Goal: Contribute content

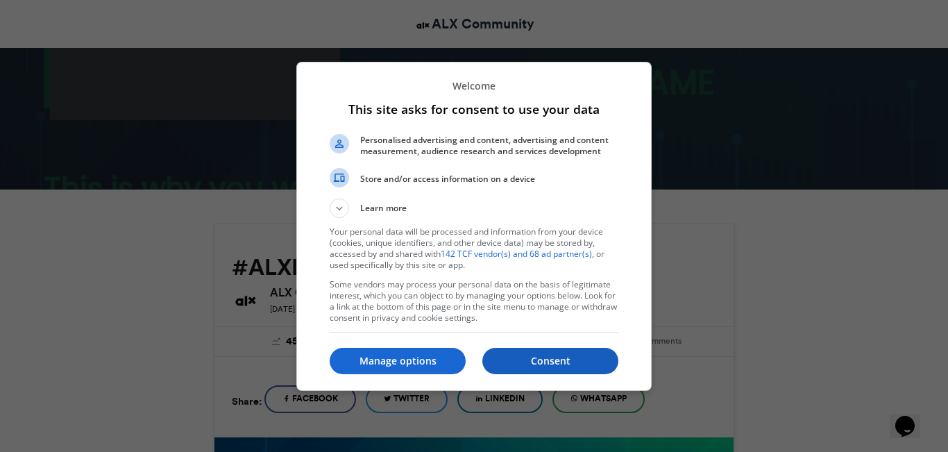
click at [521, 361] on p "Consent" at bounding box center [550, 361] width 136 height 14
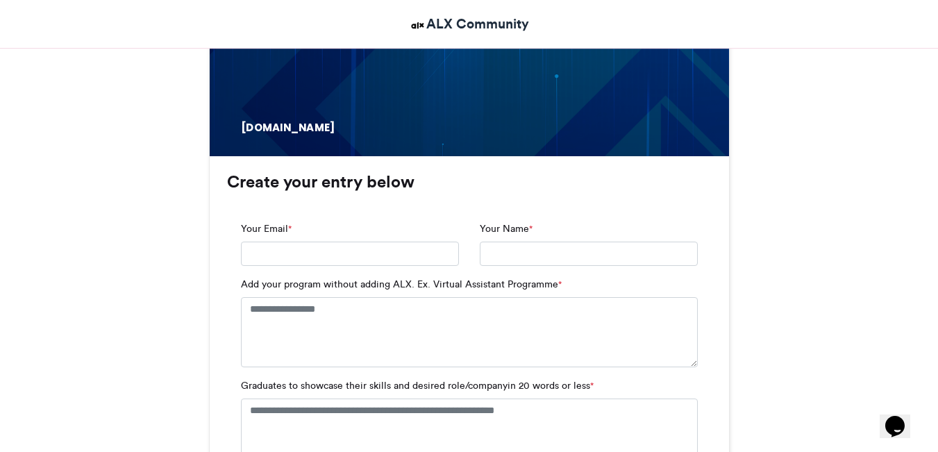
scroll to position [799, 0]
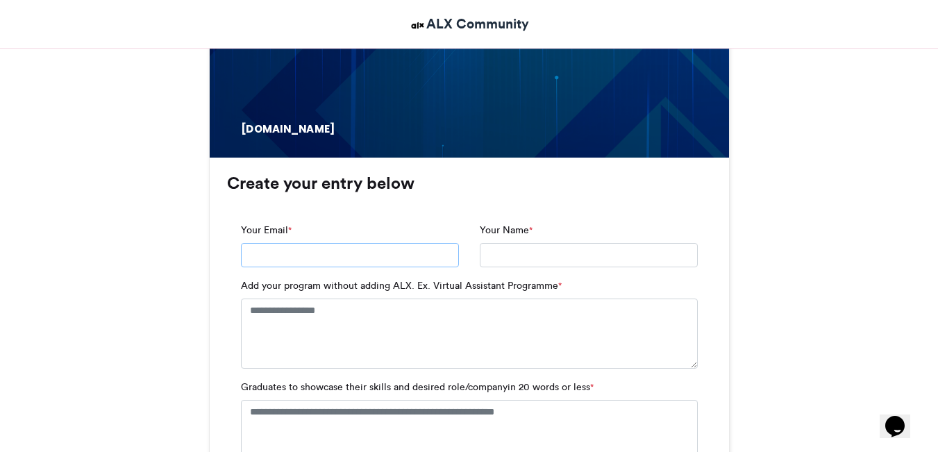
click at [251, 262] on input "Your Email *" at bounding box center [350, 255] width 218 height 25
type input "**********"
click at [303, 318] on textarea "Add your program without adding ALX. Ex. Virtual Assistant Programme *" at bounding box center [469, 332] width 457 height 69
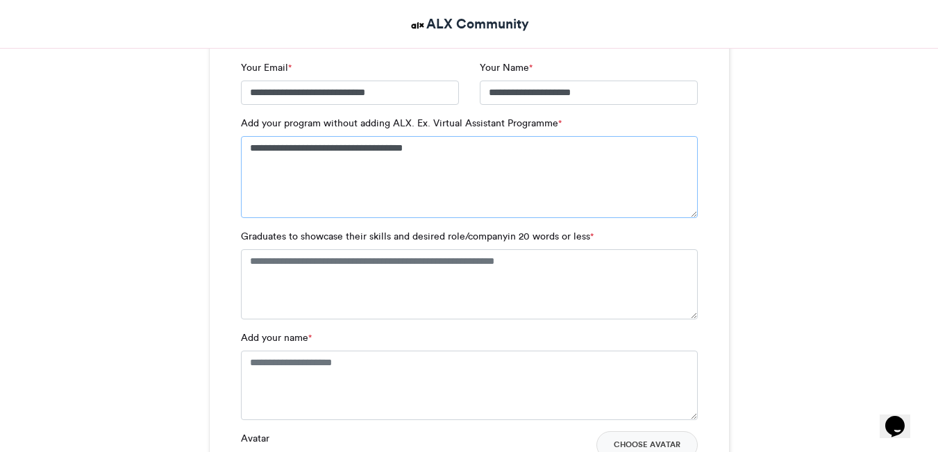
scroll to position [966, 0]
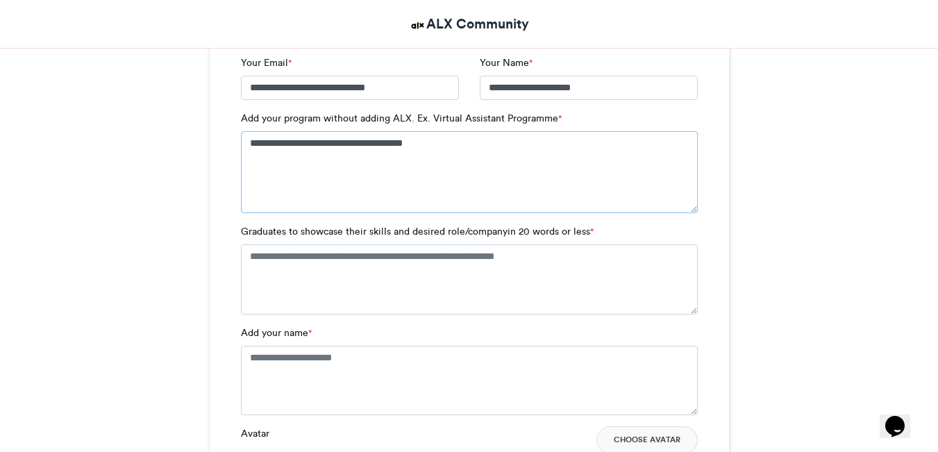
click at [302, 142] on textarea "**********" at bounding box center [469, 172] width 457 height 82
type textarea "**********"
click at [269, 261] on textarea "Graduates to showcase their skills and desired role/companyin 20 words or less *" at bounding box center [469, 278] width 457 height 69
paste textarea "**********"
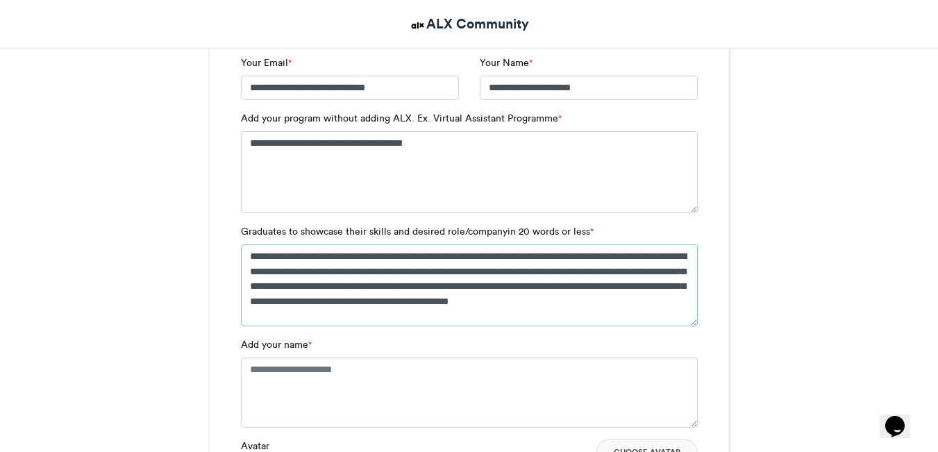
click at [639, 255] on textarea "**********" at bounding box center [469, 285] width 457 height 82
click at [528, 271] on textarea "**********" at bounding box center [469, 285] width 457 height 82
click at [657, 288] on textarea "**********" at bounding box center [469, 285] width 457 height 82
click at [573, 294] on textarea "**********" at bounding box center [469, 285] width 457 height 82
click at [440, 306] on textarea "**********" at bounding box center [469, 285] width 457 height 82
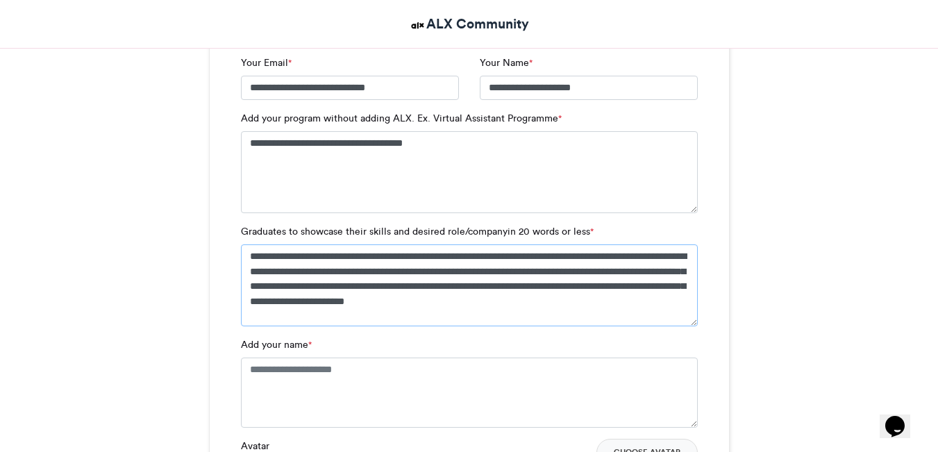
click at [445, 307] on textarea "**********" at bounding box center [469, 285] width 457 height 82
type textarea "**********"
click at [280, 365] on textarea "Add your name *" at bounding box center [469, 391] width 457 height 69
type textarea "*"
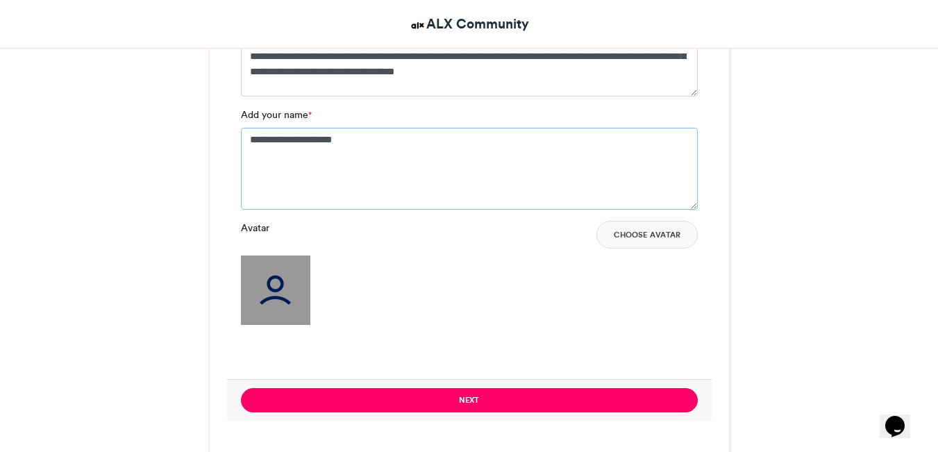
scroll to position [1209, 0]
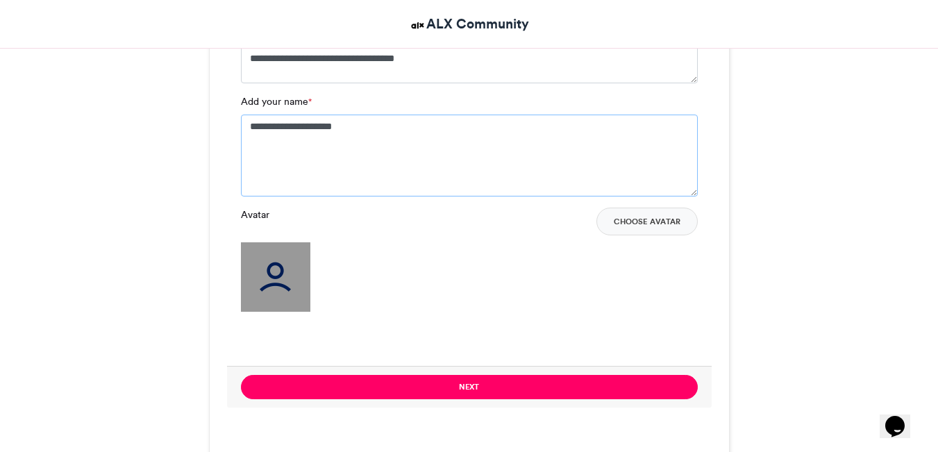
type textarea "**********"
click at [278, 269] on img at bounding box center [275, 276] width 69 height 69
click at [612, 219] on button "Choose Avatar" at bounding box center [646, 222] width 101 height 28
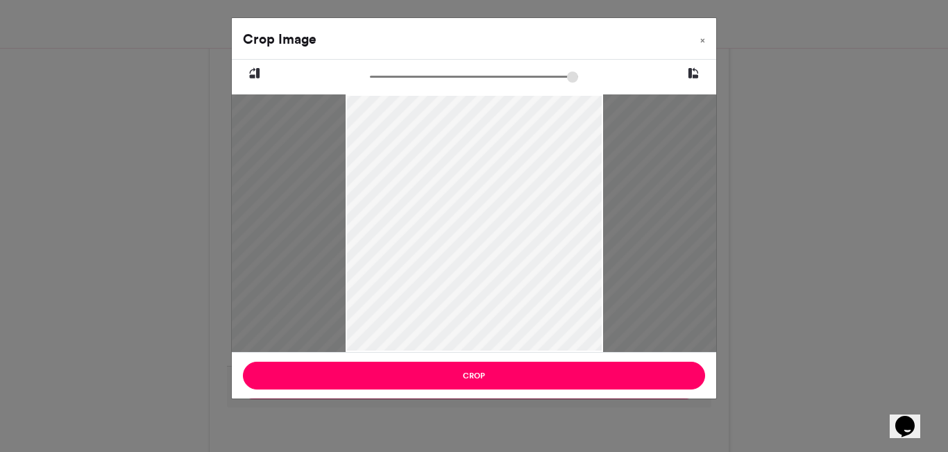
type input "***"
click at [405, 203] on div at bounding box center [474, 223] width 830 height 415
drag, startPoint x: 347, startPoint y: 144, endPoint x: 385, endPoint y: 146, distance: 37.5
click at [385, 146] on div at bounding box center [511, 225] width 830 height 415
click at [546, 178] on div at bounding box center [511, 225] width 830 height 415
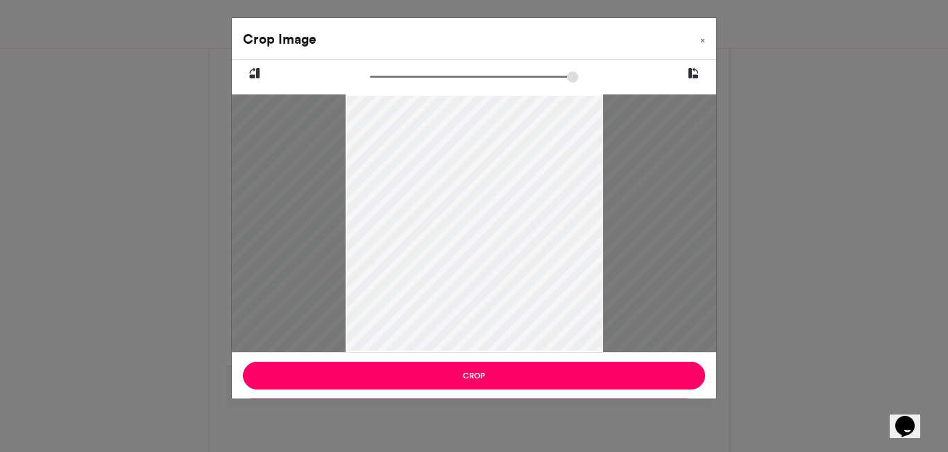
click at [546, 178] on div at bounding box center [511, 225] width 830 height 415
click at [638, 198] on div at bounding box center [511, 225] width 830 height 415
drag, startPoint x: 434, startPoint y: 76, endPoint x: 370, endPoint y: 83, distance: 64.9
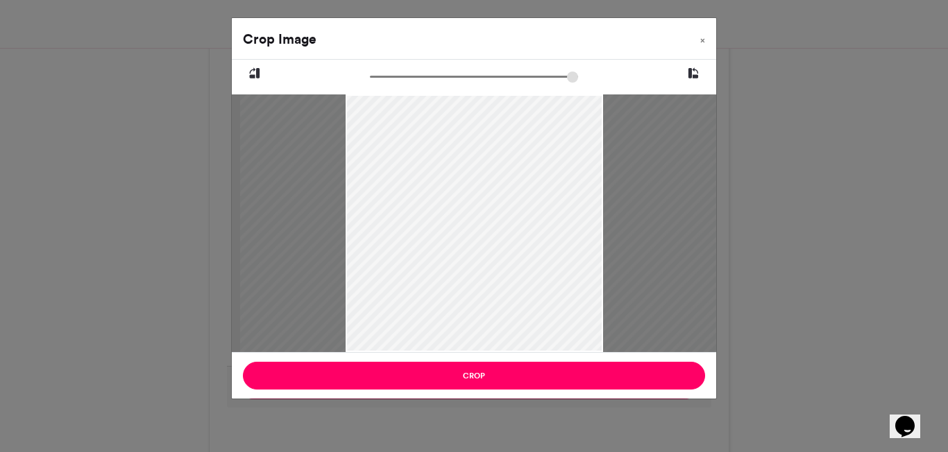
type input "******"
click at [370, 83] on input "zoom" at bounding box center [474, 76] width 208 height 13
click at [597, 212] on div at bounding box center [497, 223] width 515 height 258
click at [697, 72] on icon at bounding box center [693, 74] width 12 height 18
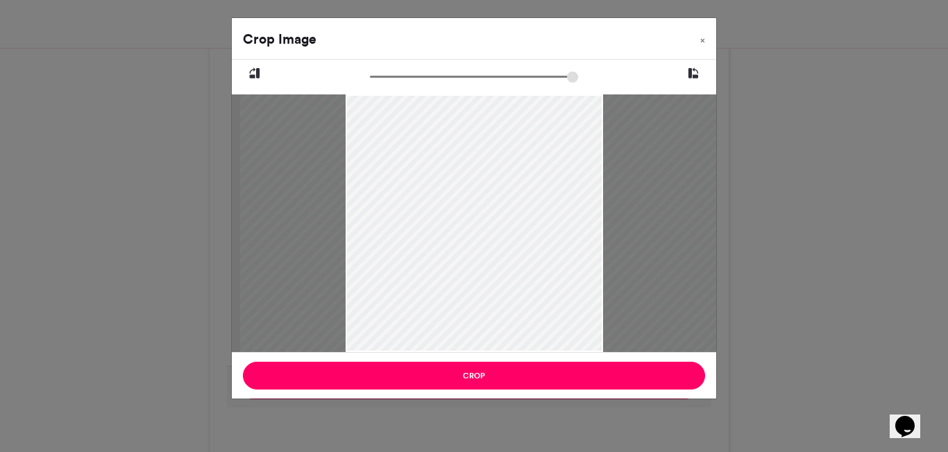
click at [697, 72] on icon at bounding box center [693, 74] width 12 height 18
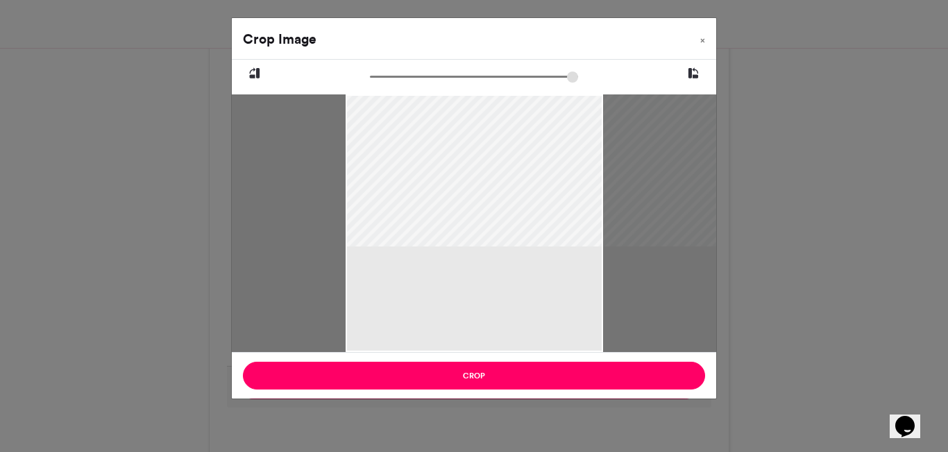
click at [697, 72] on icon at bounding box center [693, 74] width 12 height 18
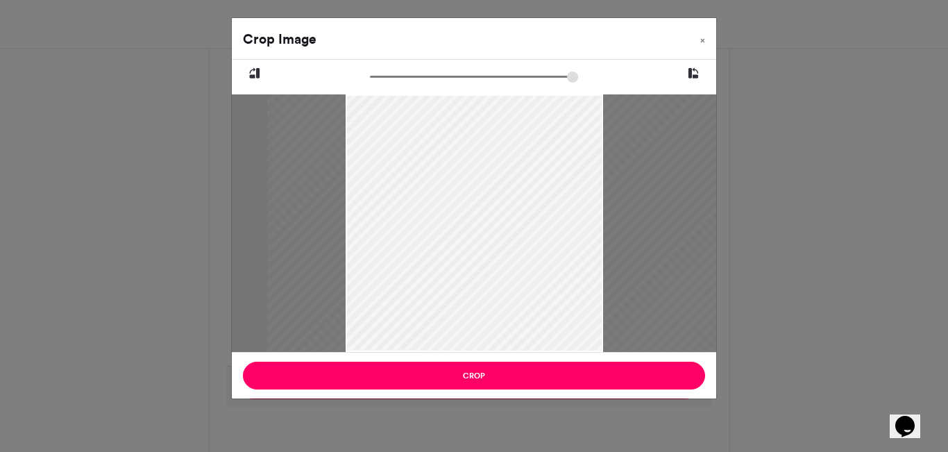
drag, startPoint x: 459, startPoint y: 199, endPoint x: 487, endPoint y: 105, distance: 97.5
click at [487, 105] on div at bounding box center [524, 223] width 515 height 258
click at [554, 223] on div at bounding box center [524, 223] width 515 height 258
drag, startPoint x: 534, startPoint y: 207, endPoint x: 528, endPoint y: 154, distance: 53.0
click at [528, 154] on div at bounding box center [519, 223] width 515 height 258
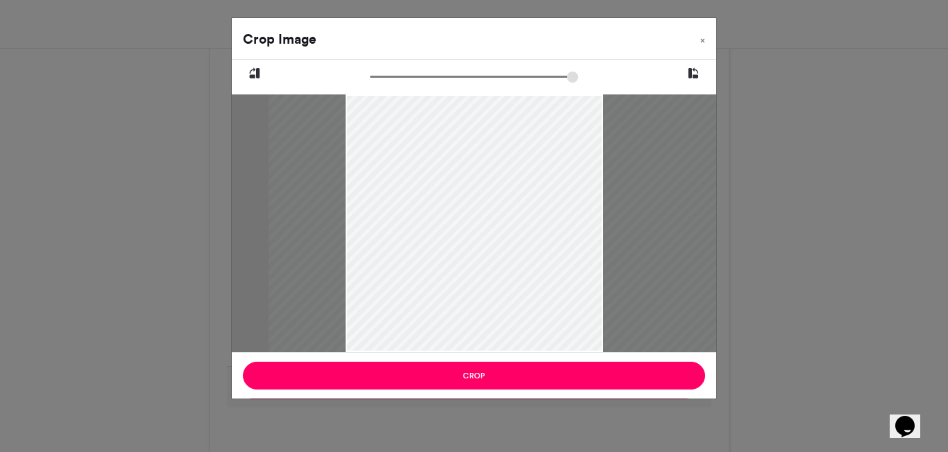
drag, startPoint x: 470, startPoint y: 217, endPoint x: 478, endPoint y: 178, distance: 39.6
click at [478, 178] on div at bounding box center [526, 223] width 515 height 258
click at [439, 186] on div at bounding box center [526, 223] width 515 height 258
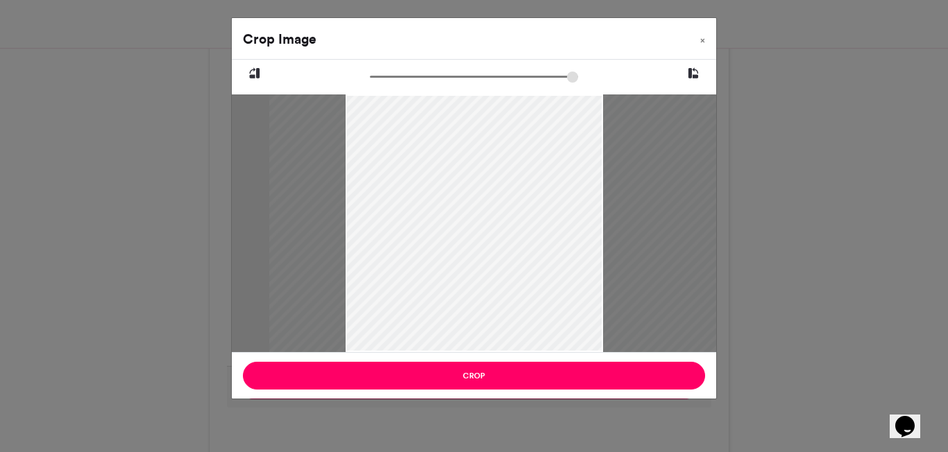
click at [491, 244] on div at bounding box center [526, 223] width 515 height 258
click at [704, 37] on span "×" at bounding box center [702, 40] width 5 height 8
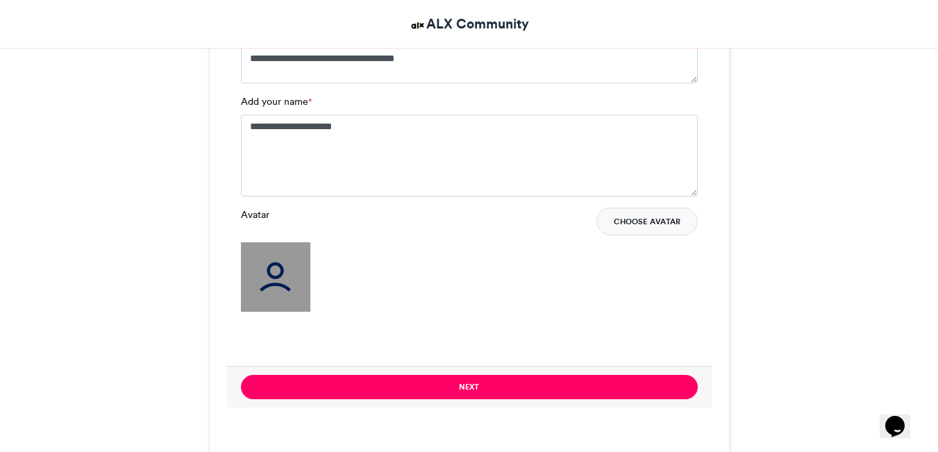
click at [612, 226] on button "Choose Avatar" at bounding box center [646, 222] width 101 height 28
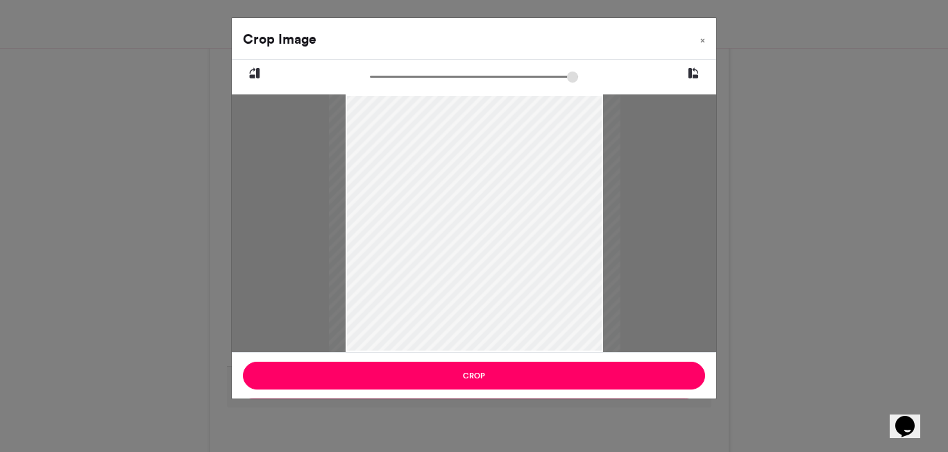
type input "*****"
drag, startPoint x: 552, startPoint y: 150, endPoint x: 550, endPoint y: 199, distance: 49.3
click at [550, 199] on div at bounding box center [475, 255] width 258 height 322
drag, startPoint x: 496, startPoint y: 203, endPoint x: 505, endPoint y: 222, distance: 21.4
click at [505, 222] on div at bounding box center [475, 255] width 258 height 322
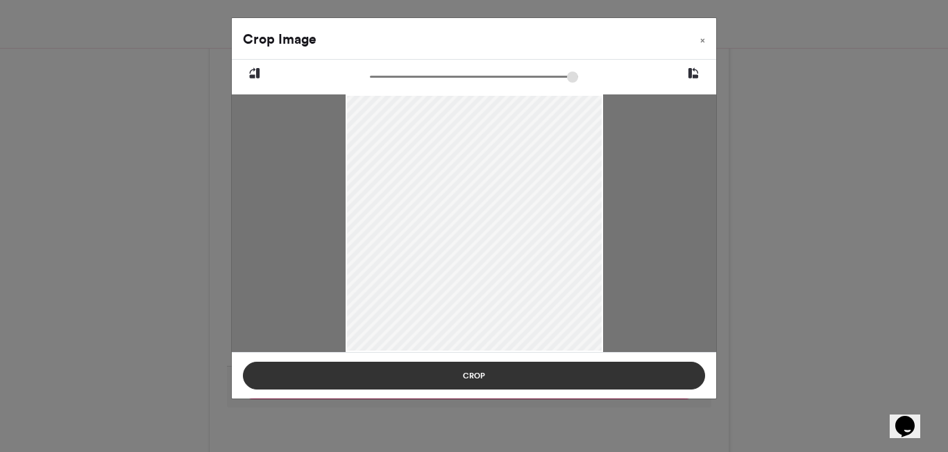
click at [471, 374] on button "Crop" at bounding box center [474, 376] width 462 height 28
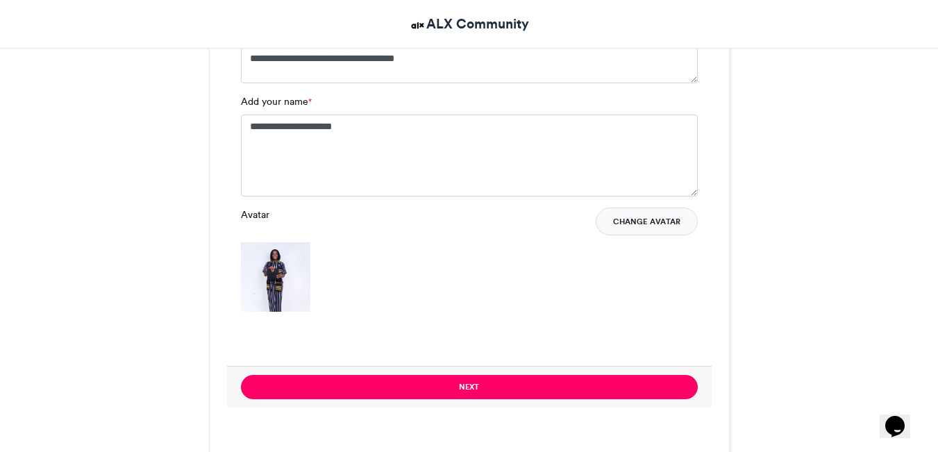
click at [649, 222] on button "Change Avatar" at bounding box center [647, 222] width 102 height 28
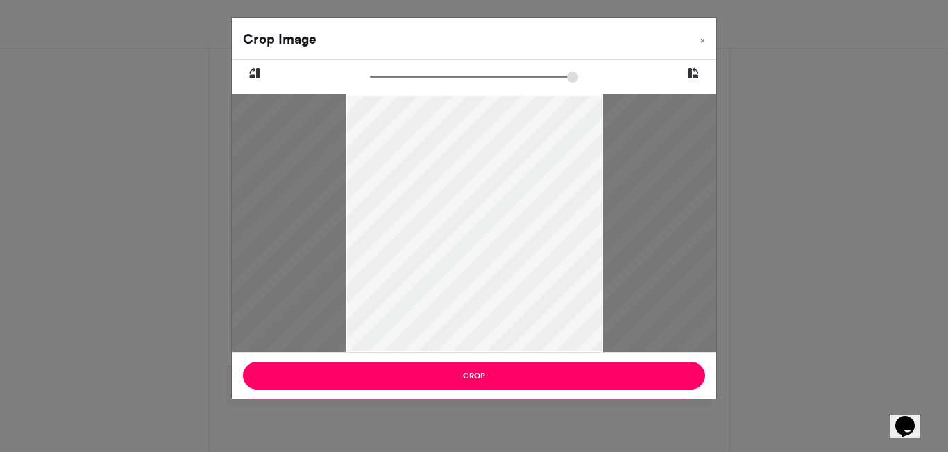
click at [378, 78] on input "zoom" at bounding box center [474, 76] width 208 height 13
type input "*****"
drag, startPoint x: 536, startPoint y: 196, endPoint x: 527, endPoint y: 272, distance: 76.9
click at [527, 272] on div at bounding box center [475, 255] width 258 height 322
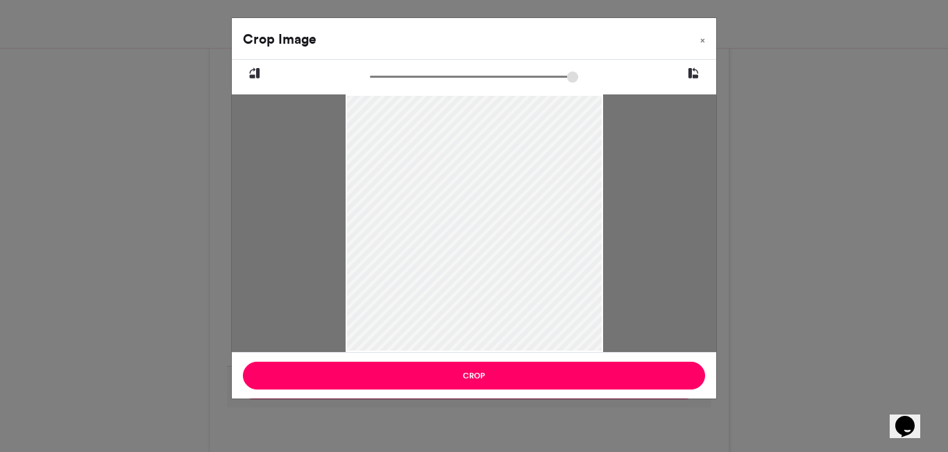
click at [253, 71] on icon at bounding box center [254, 74] width 12 height 18
click at [689, 75] on icon at bounding box center [693, 74] width 12 height 18
drag, startPoint x: 527, startPoint y: 204, endPoint x: 463, endPoint y: 227, distance: 67.8
click at [463, 227] on div at bounding box center [475, 255] width 258 height 322
drag, startPoint x: 525, startPoint y: 202, endPoint x: 543, endPoint y: 279, distance: 79.1
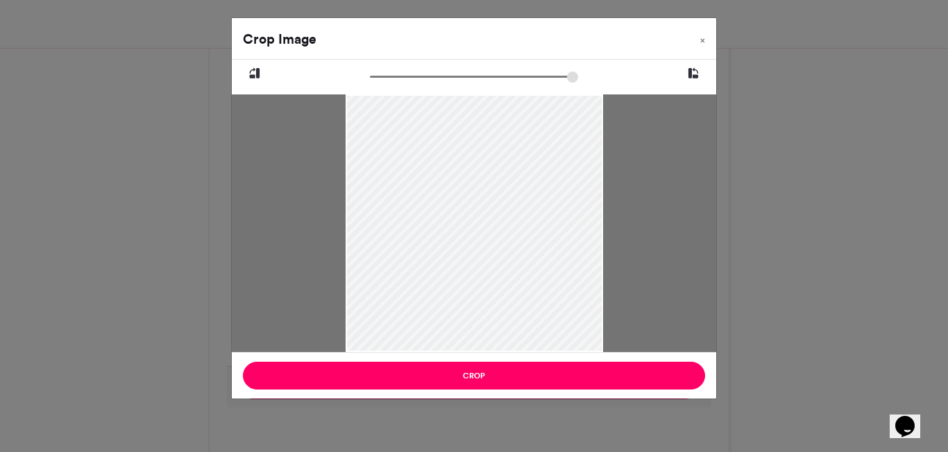
click at [543, 279] on div at bounding box center [475, 255] width 258 height 322
drag, startPoint x: 548, startPoint y: 183, endPoint x: 552, endPoint y: 251, distance: 68.1
click at [552, 251] on div at bounding box center [475, 255] width 258 height 322
drag, startPoint x: 552, startPoint y: 199, endPoint x: 556, endPoint y: 269, distance: 70.2
click at [556, 269] on div at bounding box center [475, 255] width 258 height 322
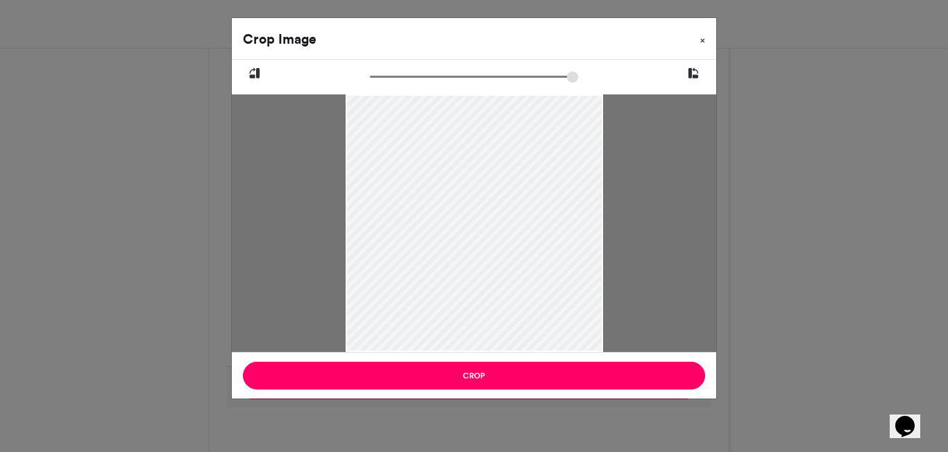
click at [703, 40] on span "×" at bounding box center [702, 40] width 5 height 8
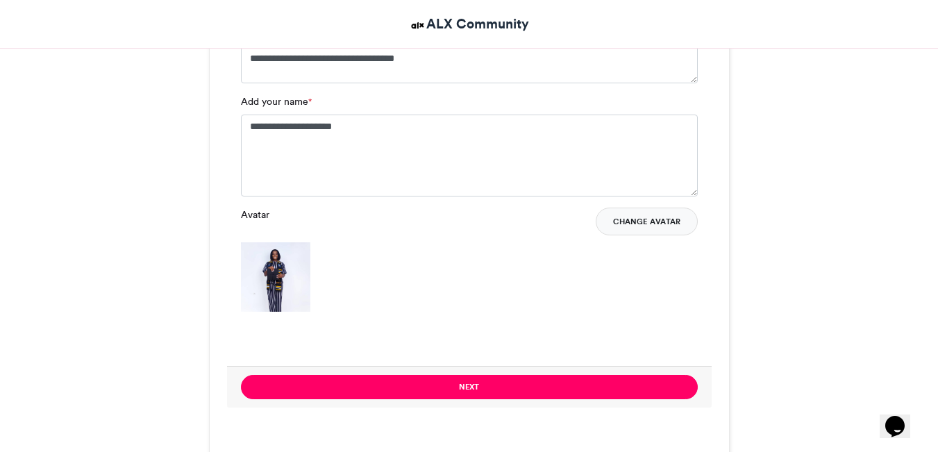
click at [623, 215] on button "Change Avatar" at bounding box center [647, 222] width 102 height 28
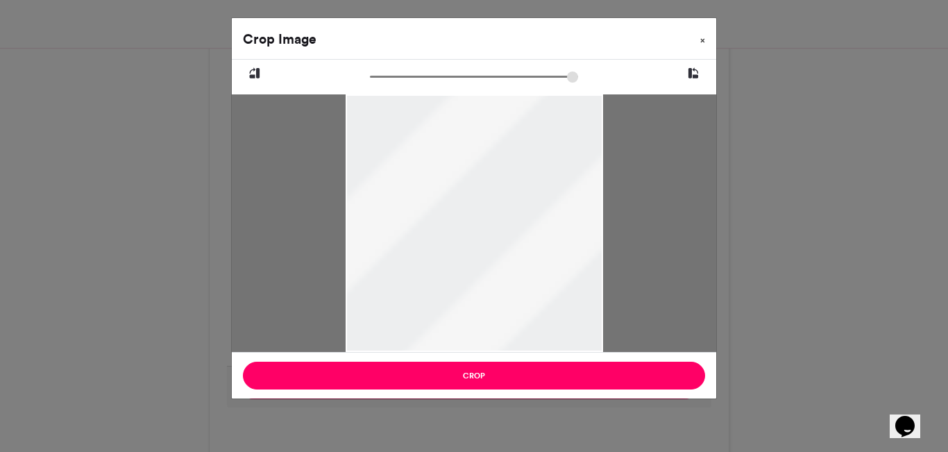
click at [704, 39] on span "×" at bounding box center [702, 40] width 5 height 8
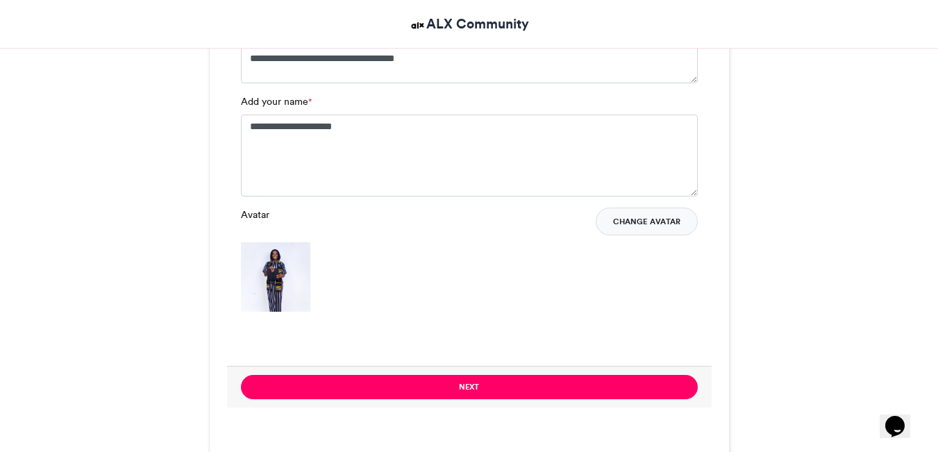
click at [627, 218] on button "Change Avatar" at bounding box center [647, 222] width 102 height 28
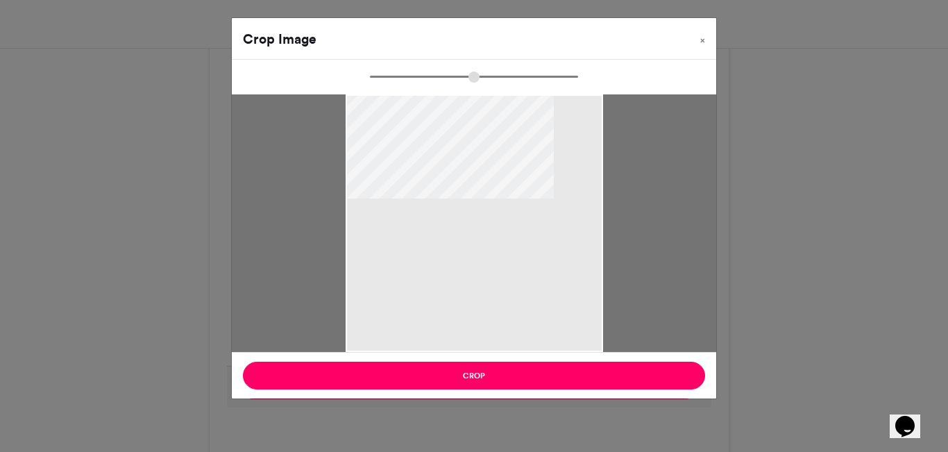
type input "******"
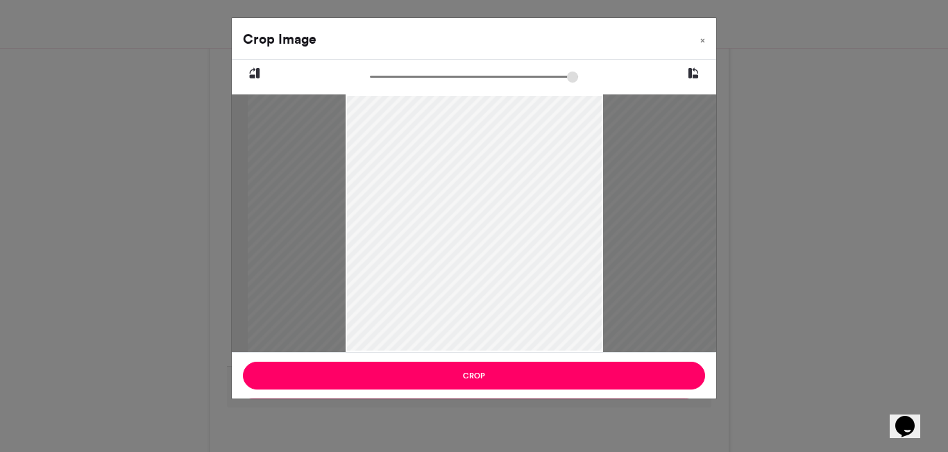
drag, startPoint x: 450, startPoint y: 234, endPoint x: 480, endPoint y: 219, distance: 34.1
click at [480, 219] on div at bounding box center [505, 223] width 515 height 258
click at [627, 219] on div at bounding box center [504, 223] width 515 height 258
click at [700, 43] on span "×" at bounding box center [702, 40] width 5 height 8
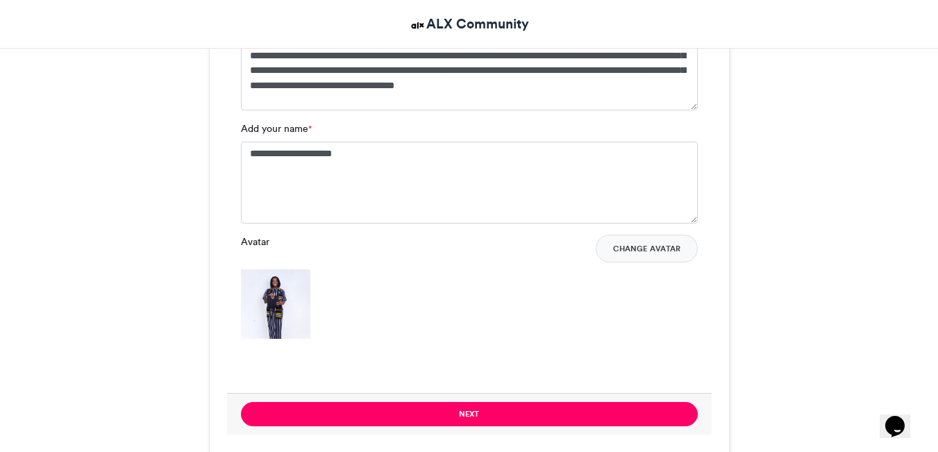
scroll to position [1188, 0]
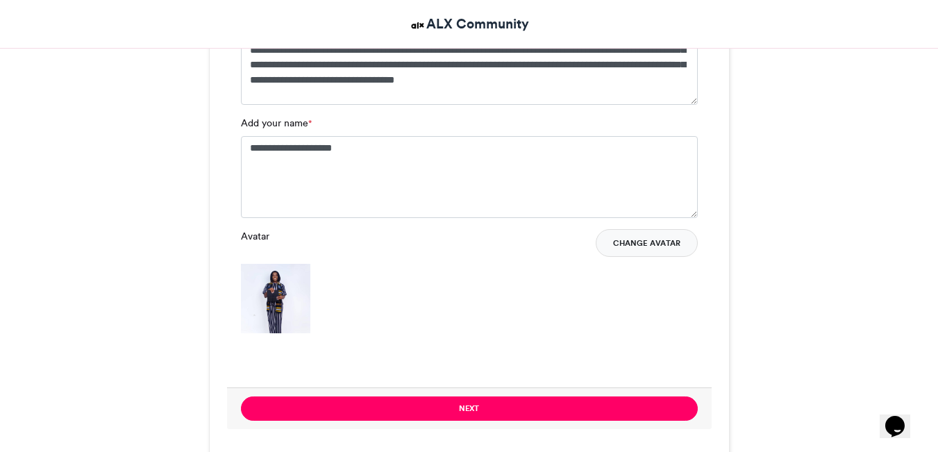
click at [652, 246] on button "Change Avatar" at bounding box center [647, 243] width 102 height 28
click at [633, 246] on button "Change Avatar" at bounding box center [647, 243] width 102 height 28
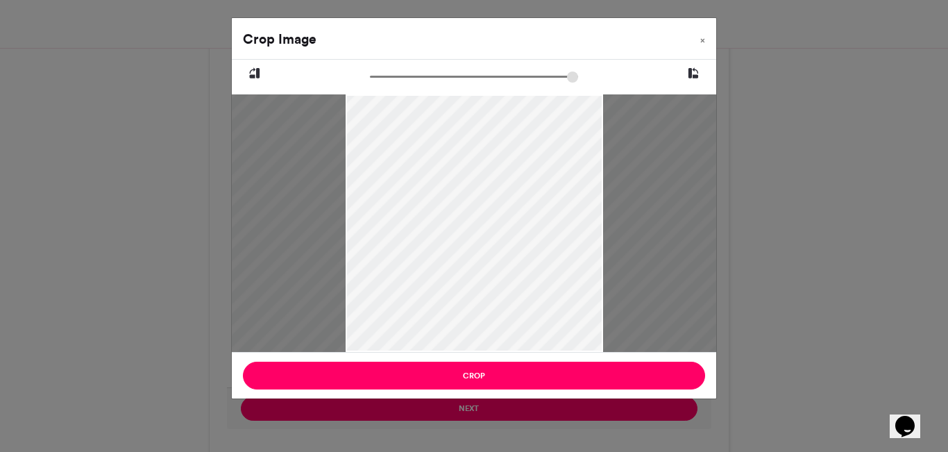
click at [462, 76] on input "zoom" at bounding box center [474, 76] width 208 height 13
drag, startPoint x: 462, startPoint y: 76, endPoint x: 349, endPoint y: 78, distance: 113.2
type input "******"
click at [370, 78] on input "zoom" at bounding box center [474, 76] width 208 height 13
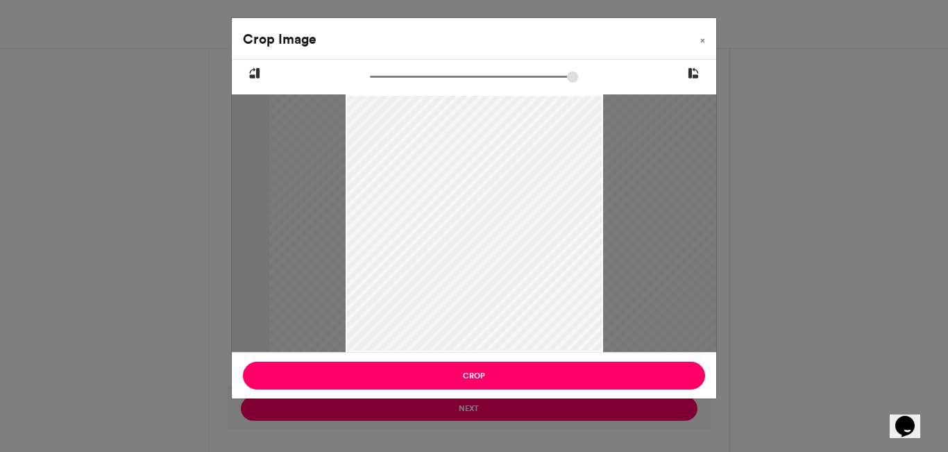
drag, startPoint x: 500, startPoint y: 196, endPoint x: 551, endPoint y: 185, distance: 52.5
click at [551, 185] on div at bounding box center [526, 223] width 515 height 258
click at [623, 207] on div at bounding box center [525, 223] width 515 height 258
click at [696, 42] on button "×" at bounding box center [702, 37] width 27 height 39
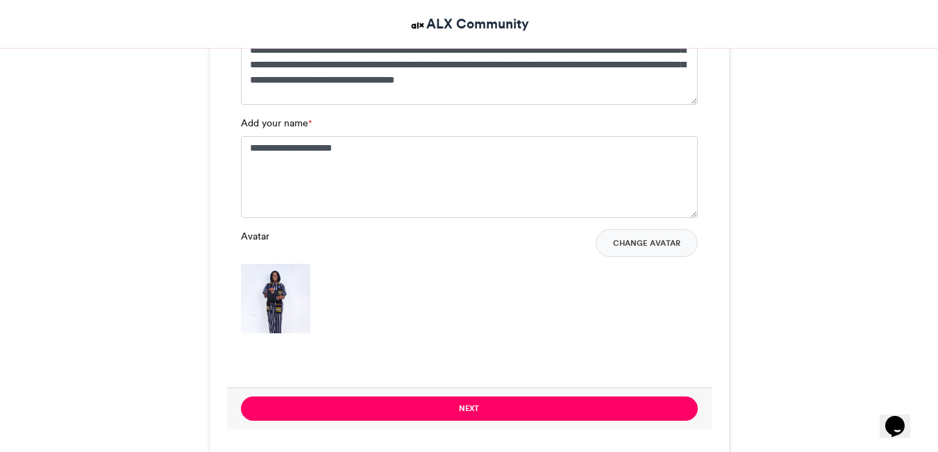
click at [274, 289] on img at bounding box center [275, 298] width 69 height 69
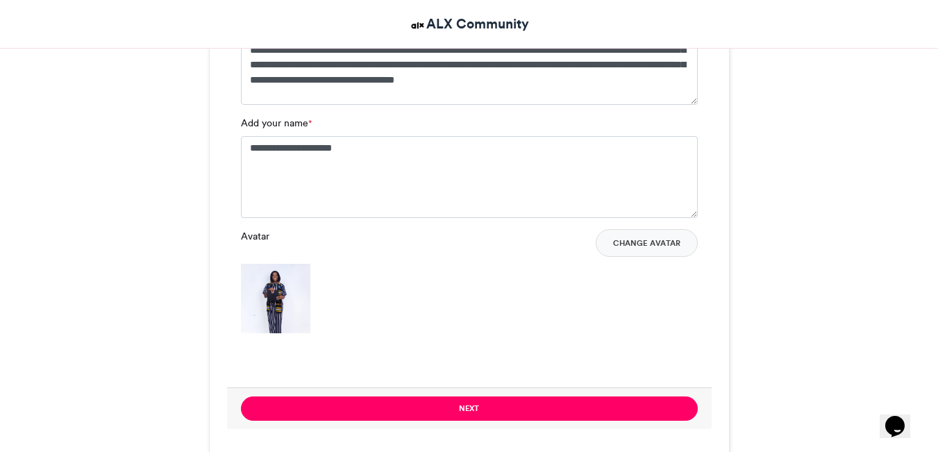
click at [274, 289] on img at bounding box center [275, 298] width 69 height 69
click at [644, 244] on button "Change Avatar" at bounding box center [647, 243] width 102 height 28
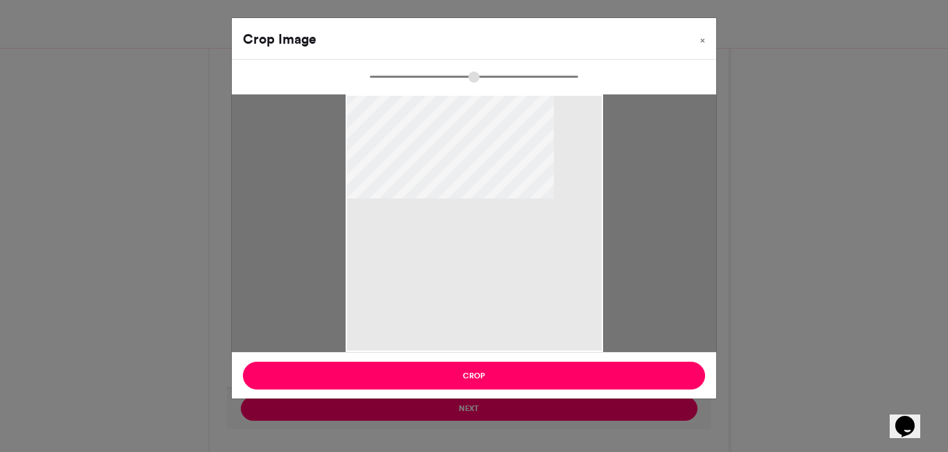
type input "******"
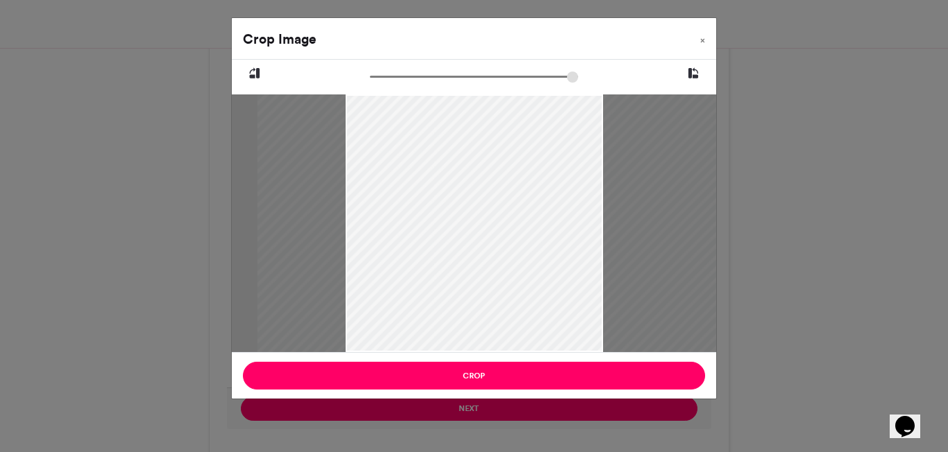
drag, startPoint x: 469, startPoint y: 245, endPoint x: 510, endPoint y: 244, distance: 41.0
click at [510, 244] on div at bounding box center [515, 223] width 515 height 258
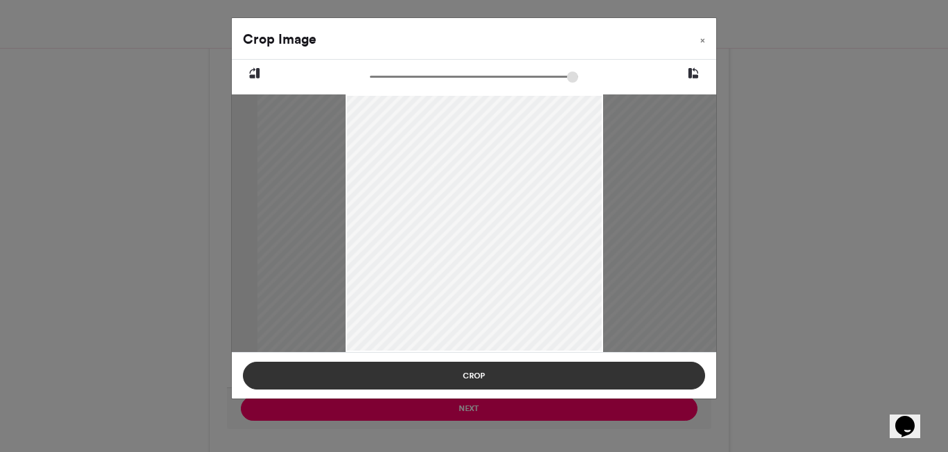
click at [440, 370] on button "Crop" at bounding box center [474, 376] width 462 height 28
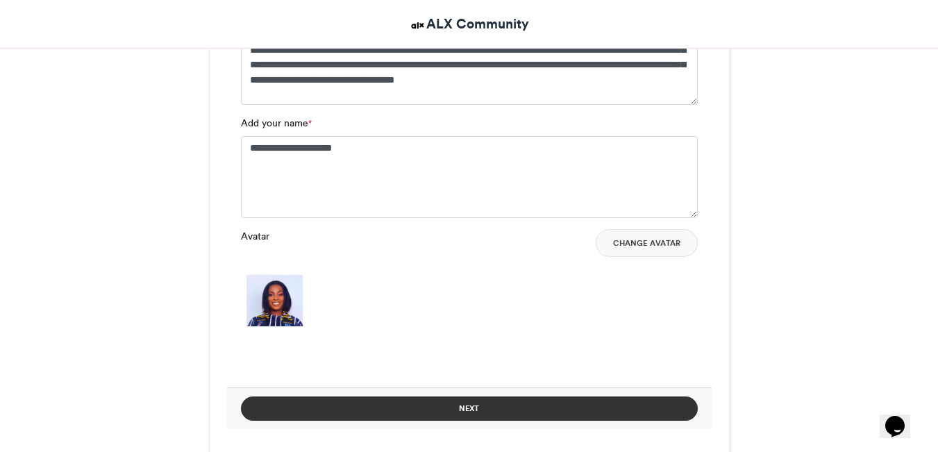
click at [452, 410] on button "Next" at bounding box center [469, 408] width 457 height 24
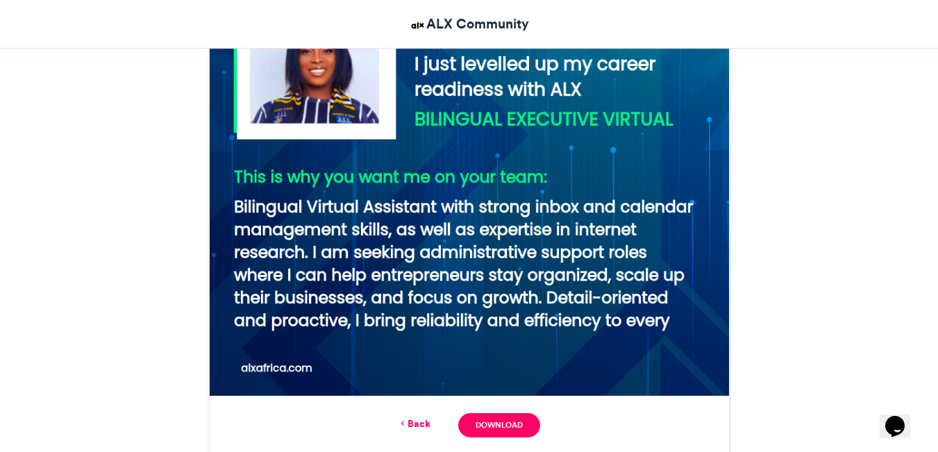
scroll to position [555, 0]
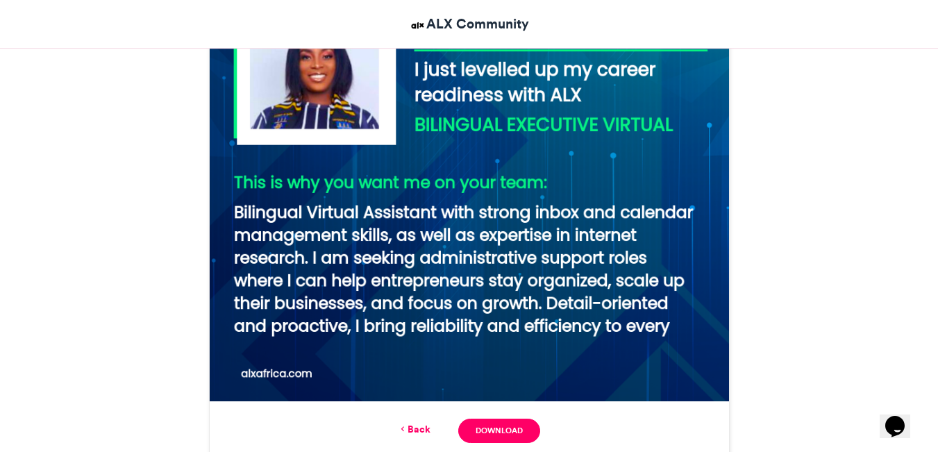
click at [666, 316] on img at bounding box center [469, 141] width 519 height 519
click at [415, 425] on link "Back" at bounding box center [414, 429] width 33 height 15
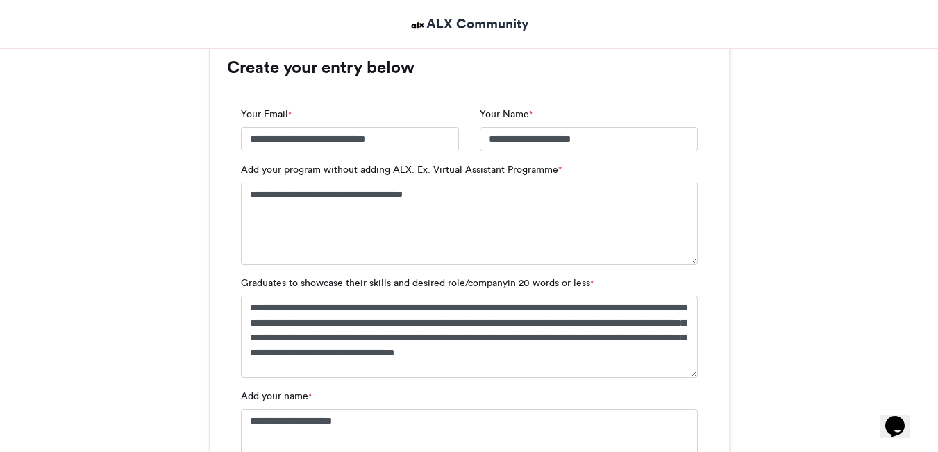
scroll to position [933, 0]
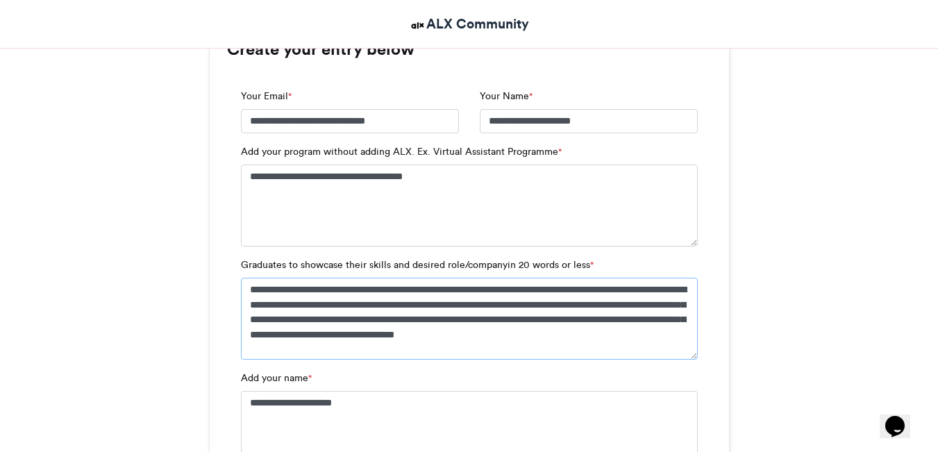
click at [495, 334] on textarea "**********" at bounding box center [469, 319] width 457 height 82
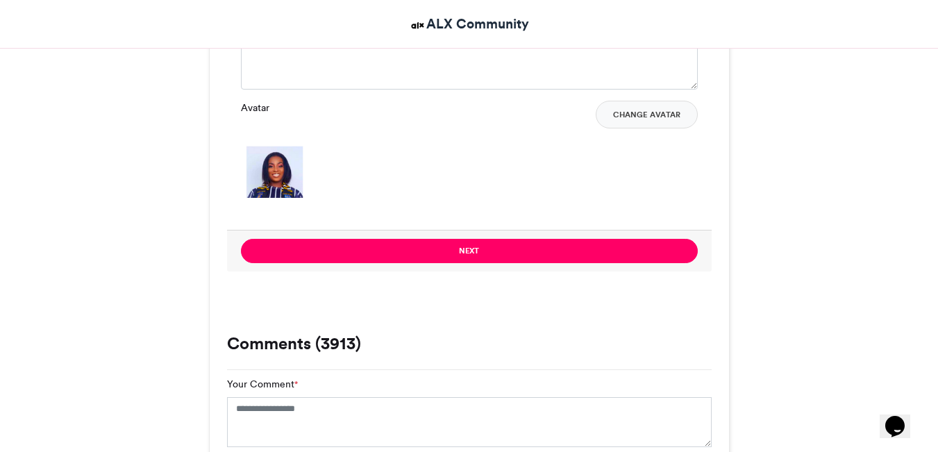
scroll to position [1317, 0]
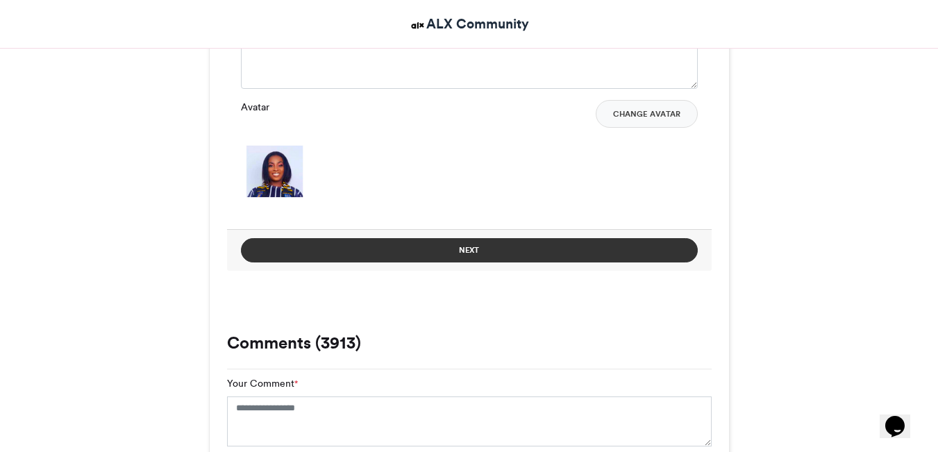
type textarea "**********"
click at [491, 250] on button "Next" at bounding box center [469, 250] width 457 height 24
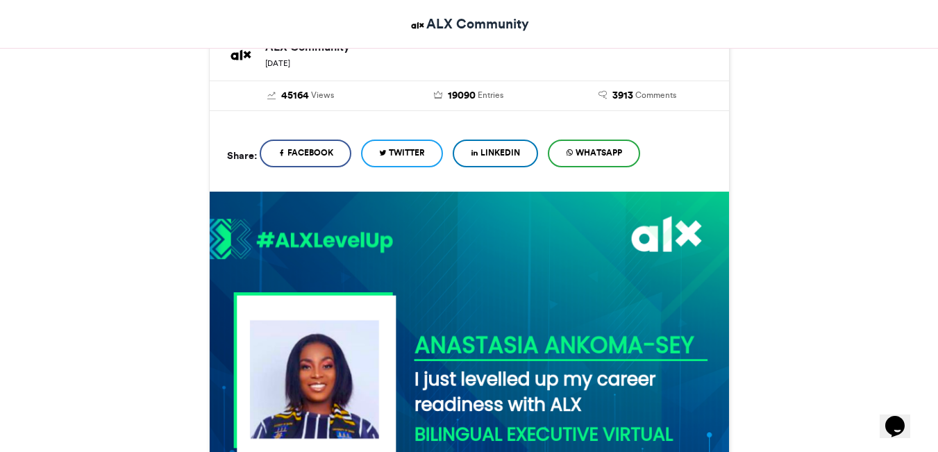
scroll to position [237, 0]
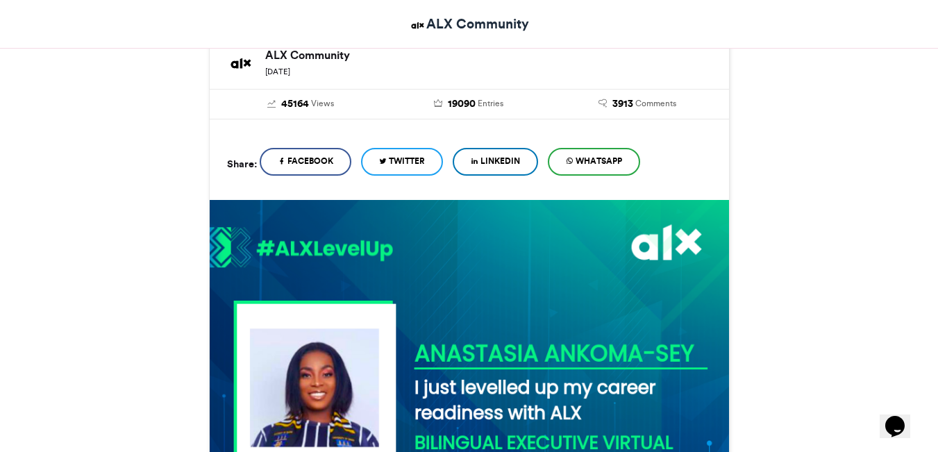
click at [514, 164] on span "LinkedIn" at bounding box center [500, 161] width 40 height 12
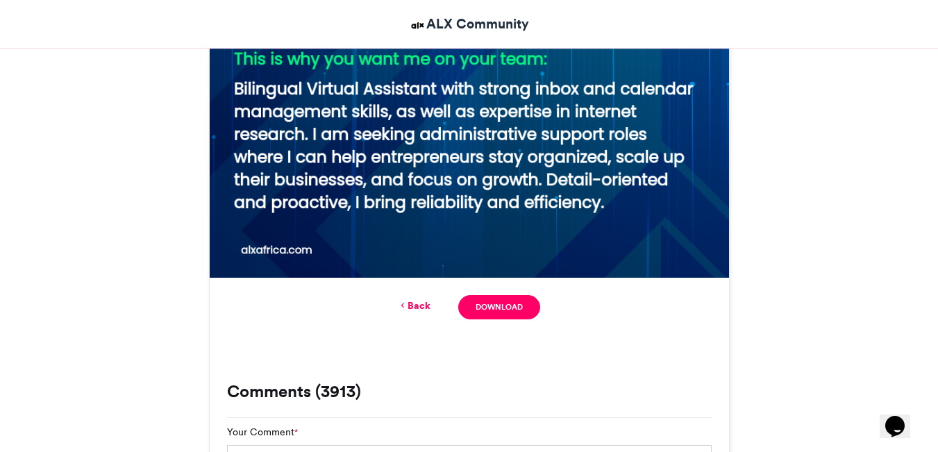
scroll to position [680, 0]
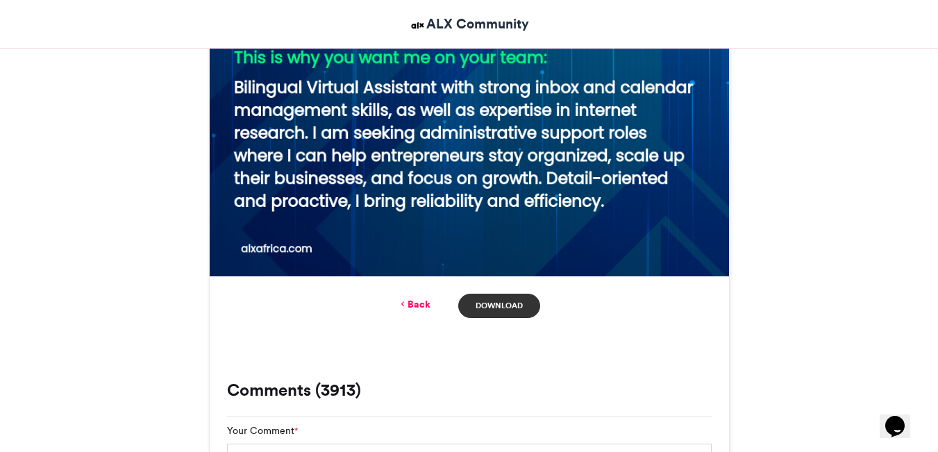
click at [496, 304] on link "Download" at bounding box center [498, 306] width 81 height 24
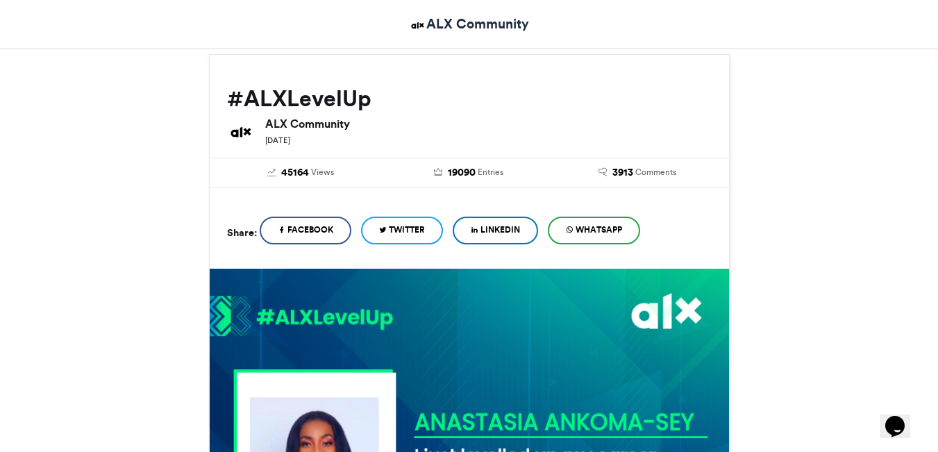
scroll to position [173, 0]
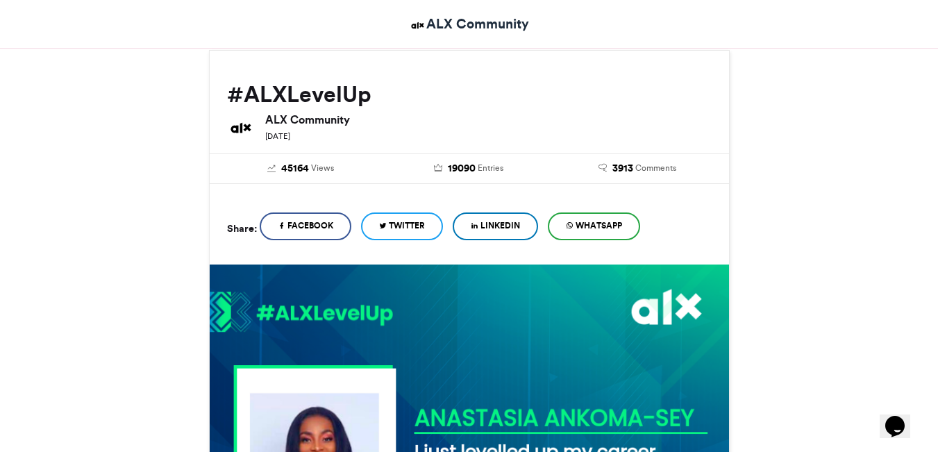
click at [505, 224] on span "LinkedIn" at bounding box center [500, 225] width 40 height 12
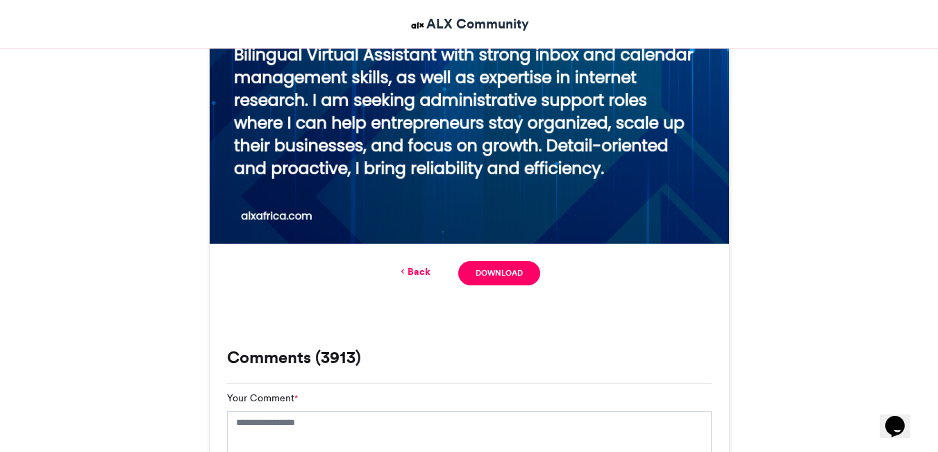
scroll to position [729, 0]
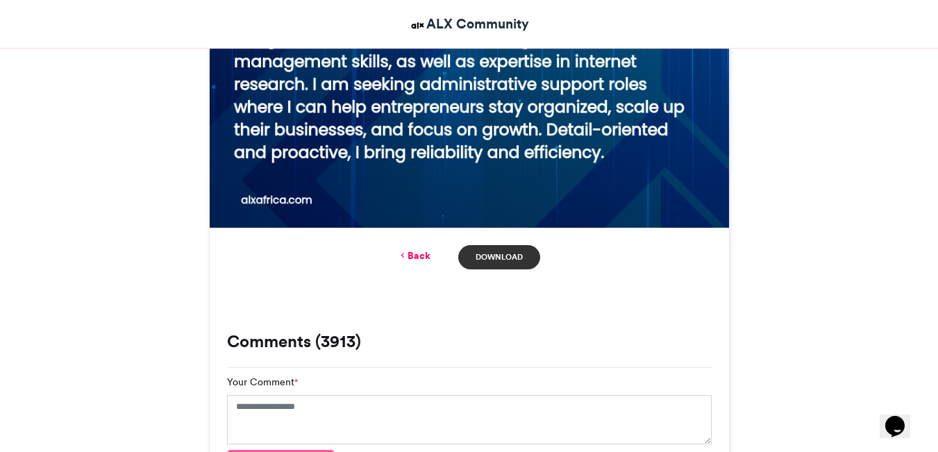
click at [511, 257] on link "Download" at bounding box center [498, 257] width 81 height 24
